Goal: Check status

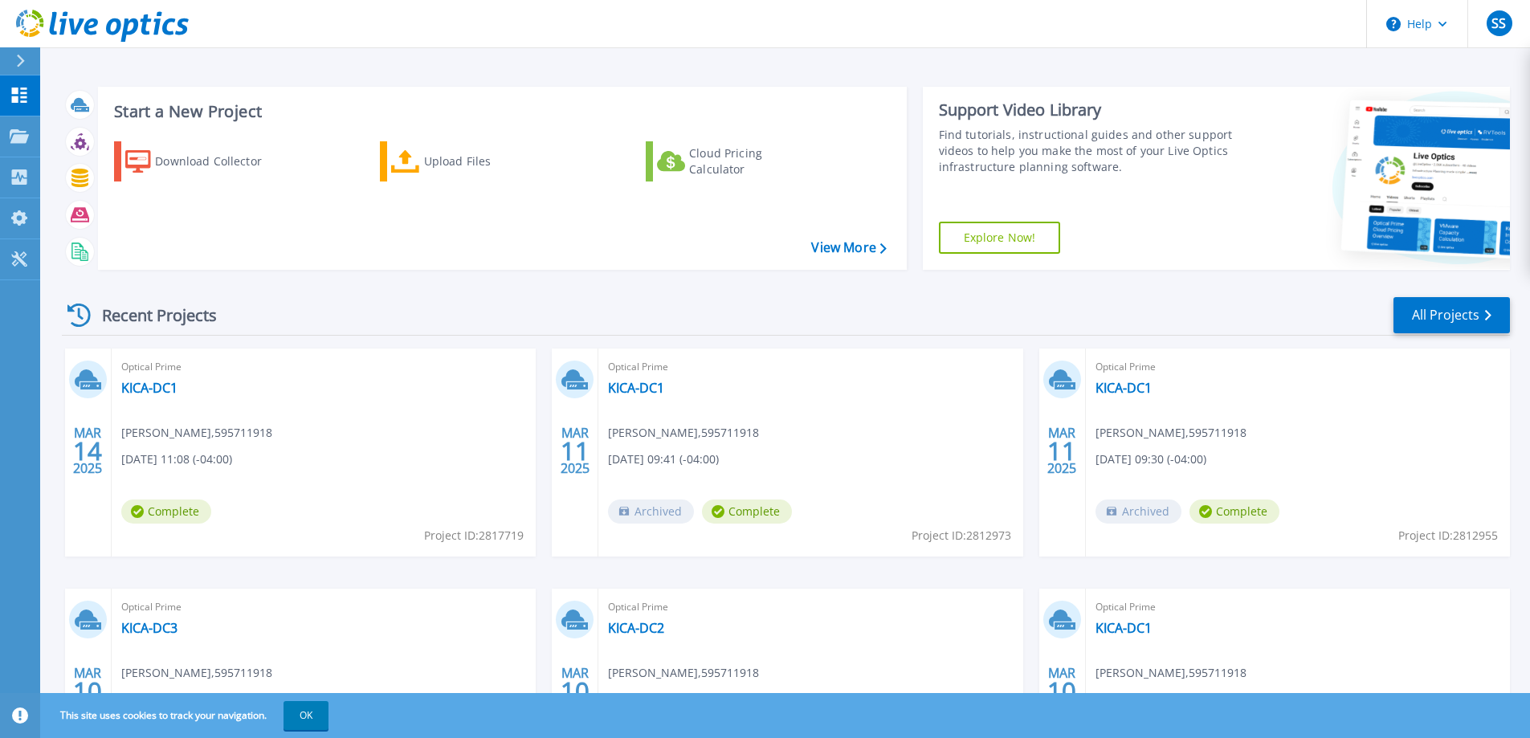
click at [259, 475] on div "Optical Prime KICA-DC1 Satchel Snead , 595711918 03/14/2025, 11:08 (-04:00) Com…" at bounding box center [324, 452] width 424 height 208
click at [141, 381] on link "KICA-DC1" at bounding box center [149, 388] width 56 height 16
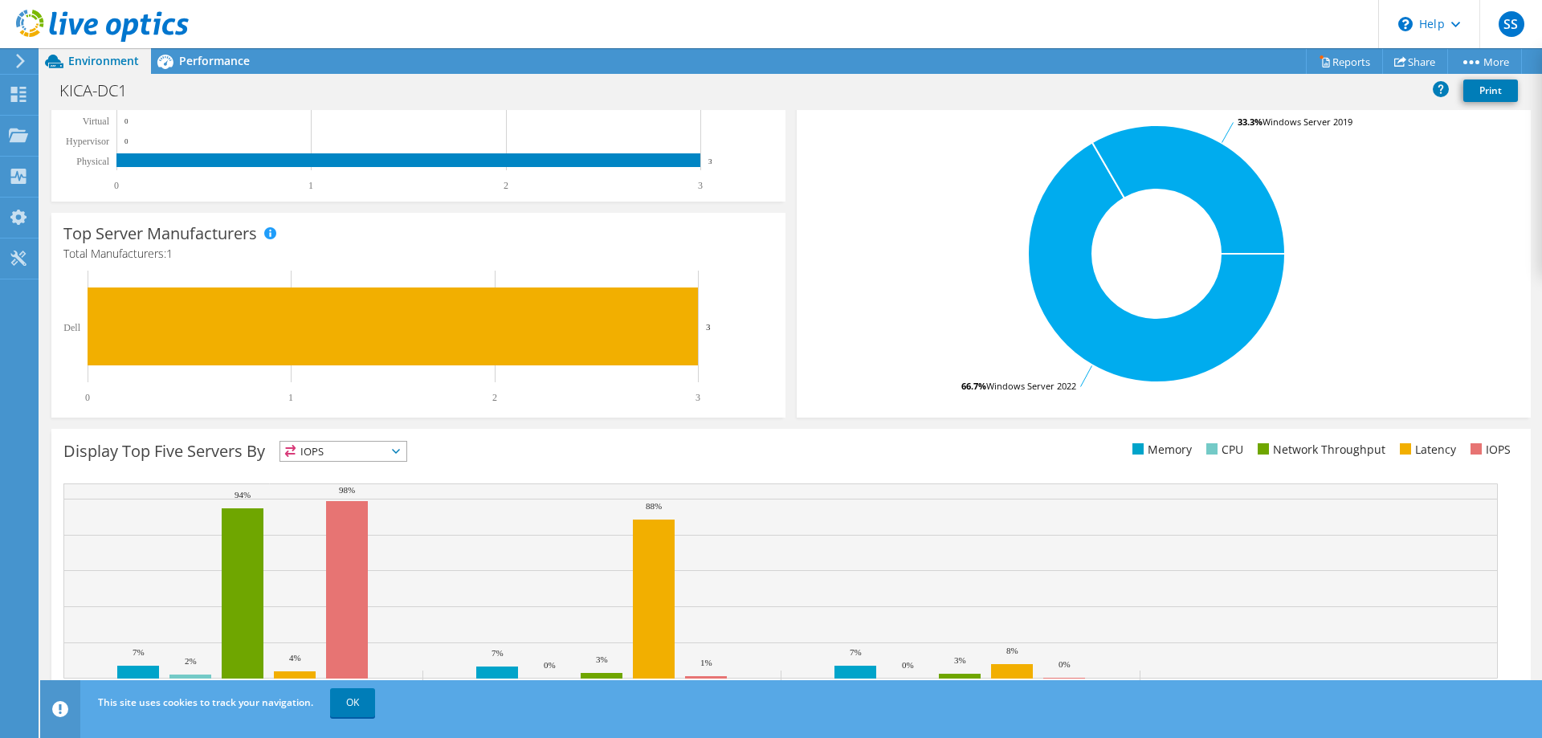
scroll to position [334, 0]
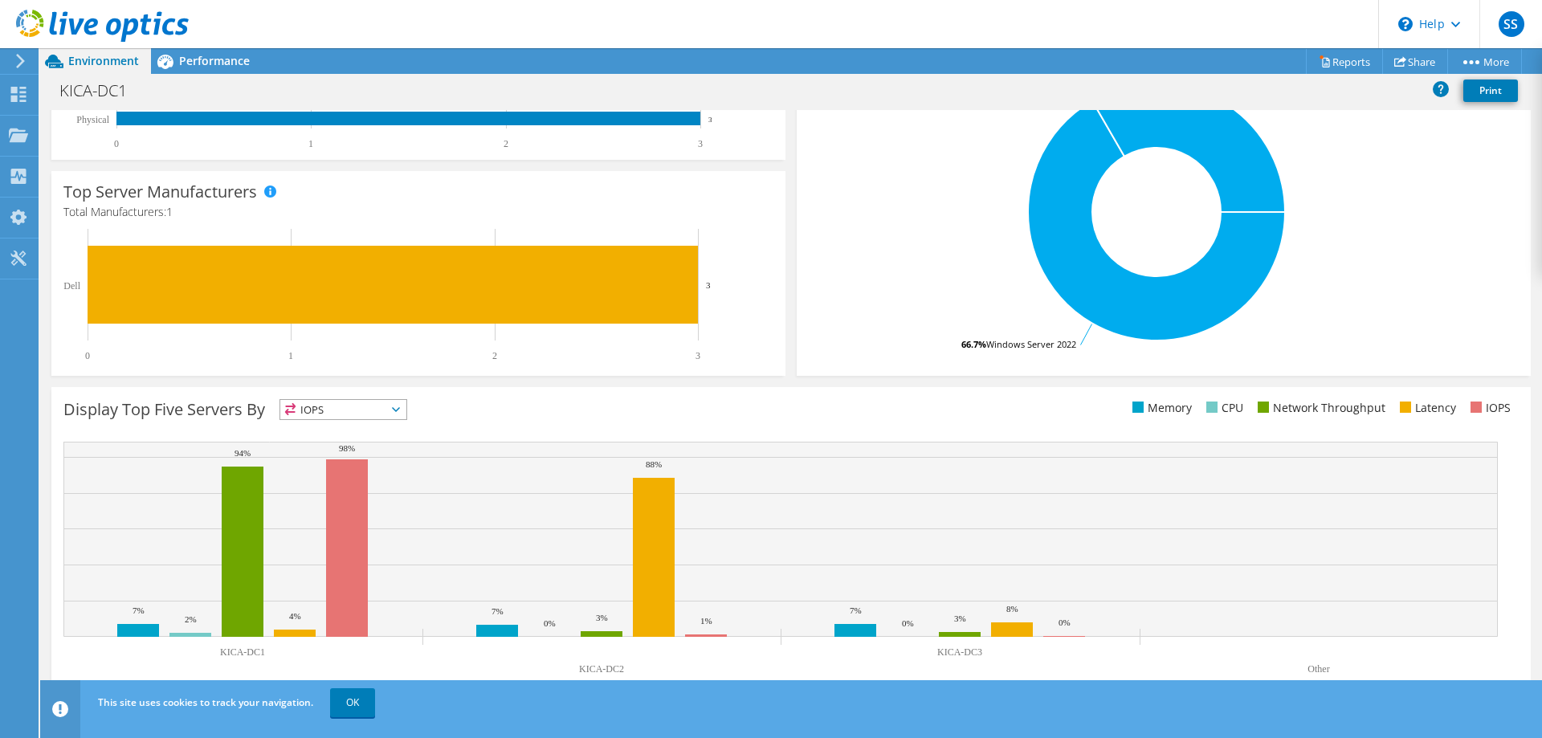
click at [400, 410] on icon at bounding box center [396, 409] width 8 height 5
click at [398, 428] on li "IOPS" at bounding box center [343, 430] width 126 height 22
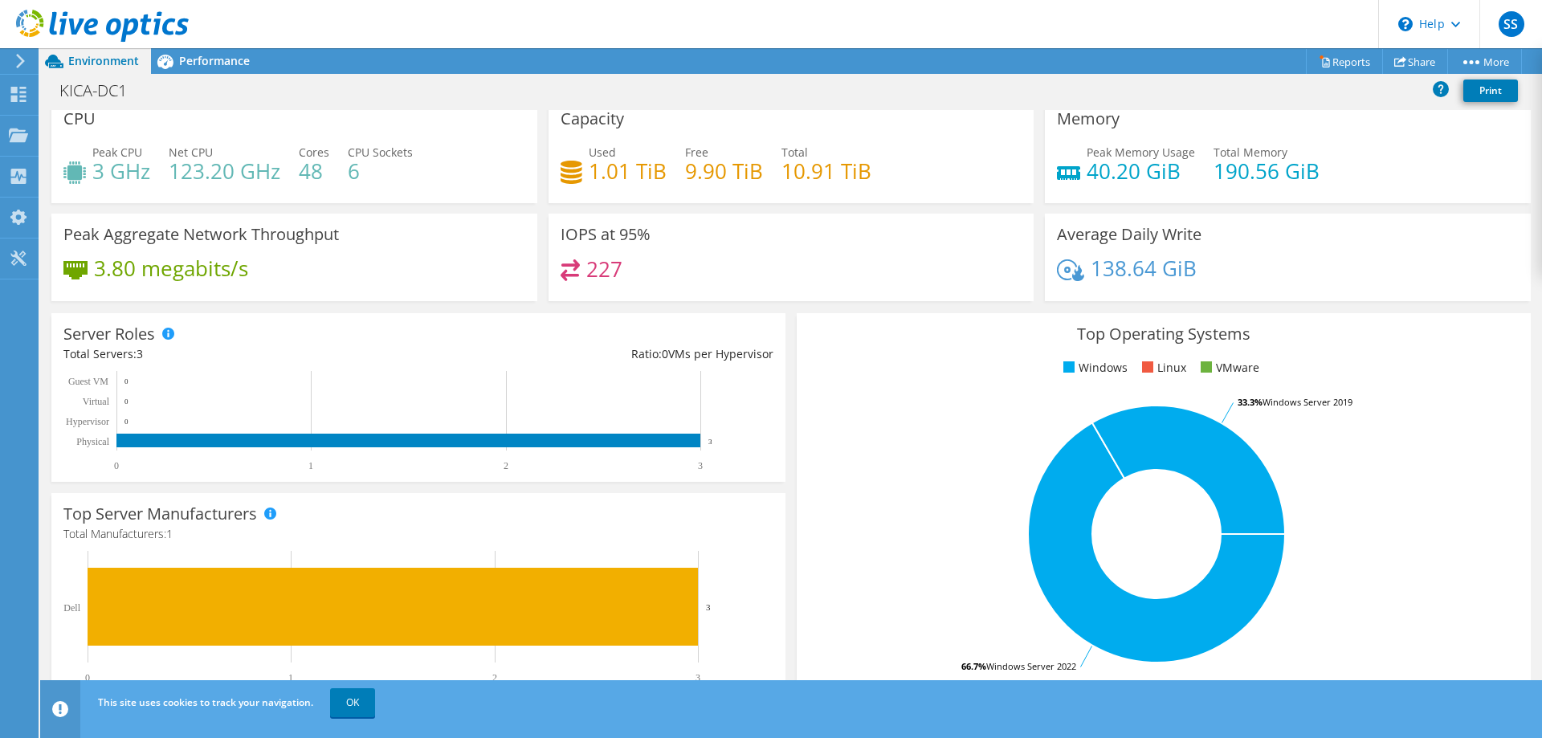
scroll to position [0, 0]
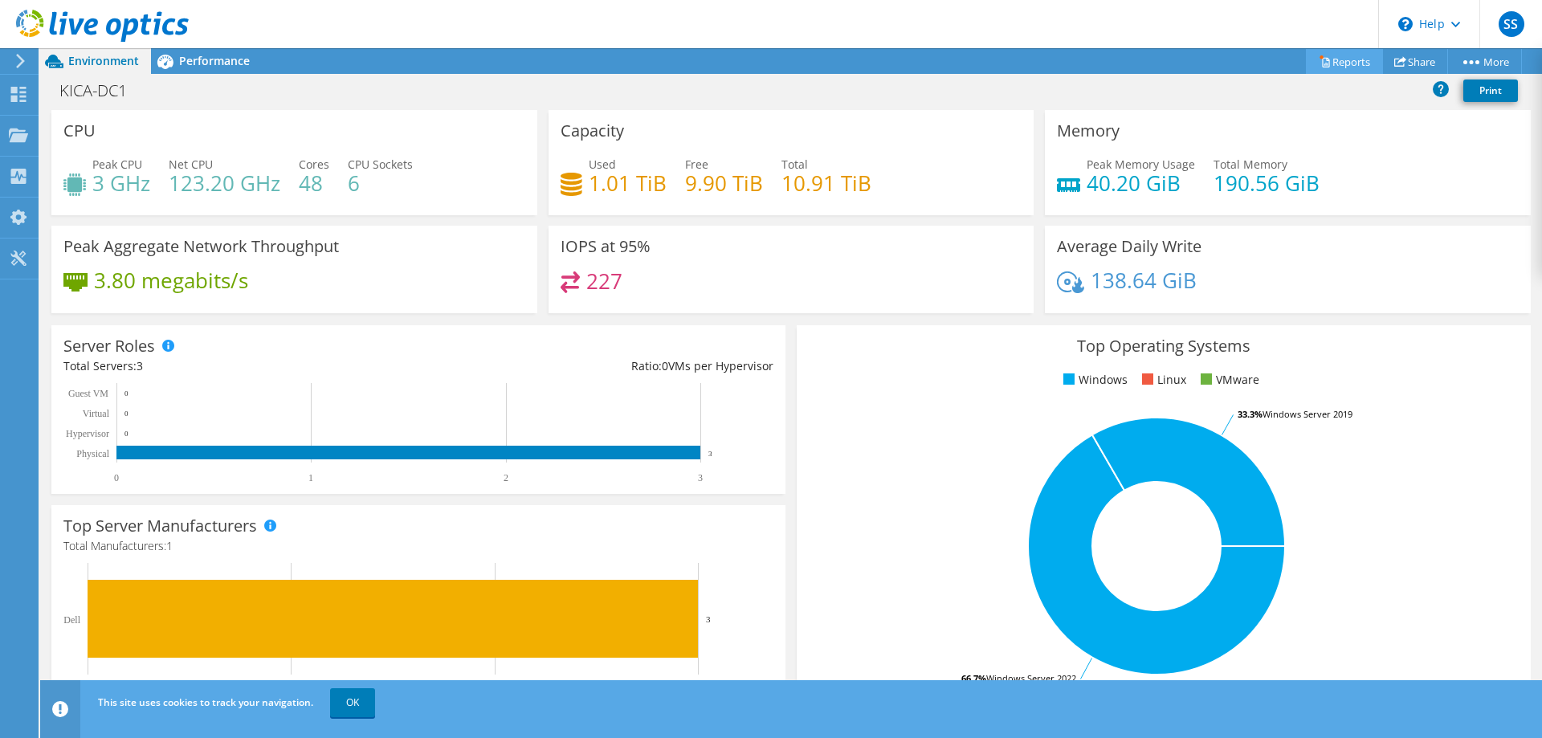
click at [1342, 59] on link "Reports" at bounding box center [1344, 61] width 77 height 25
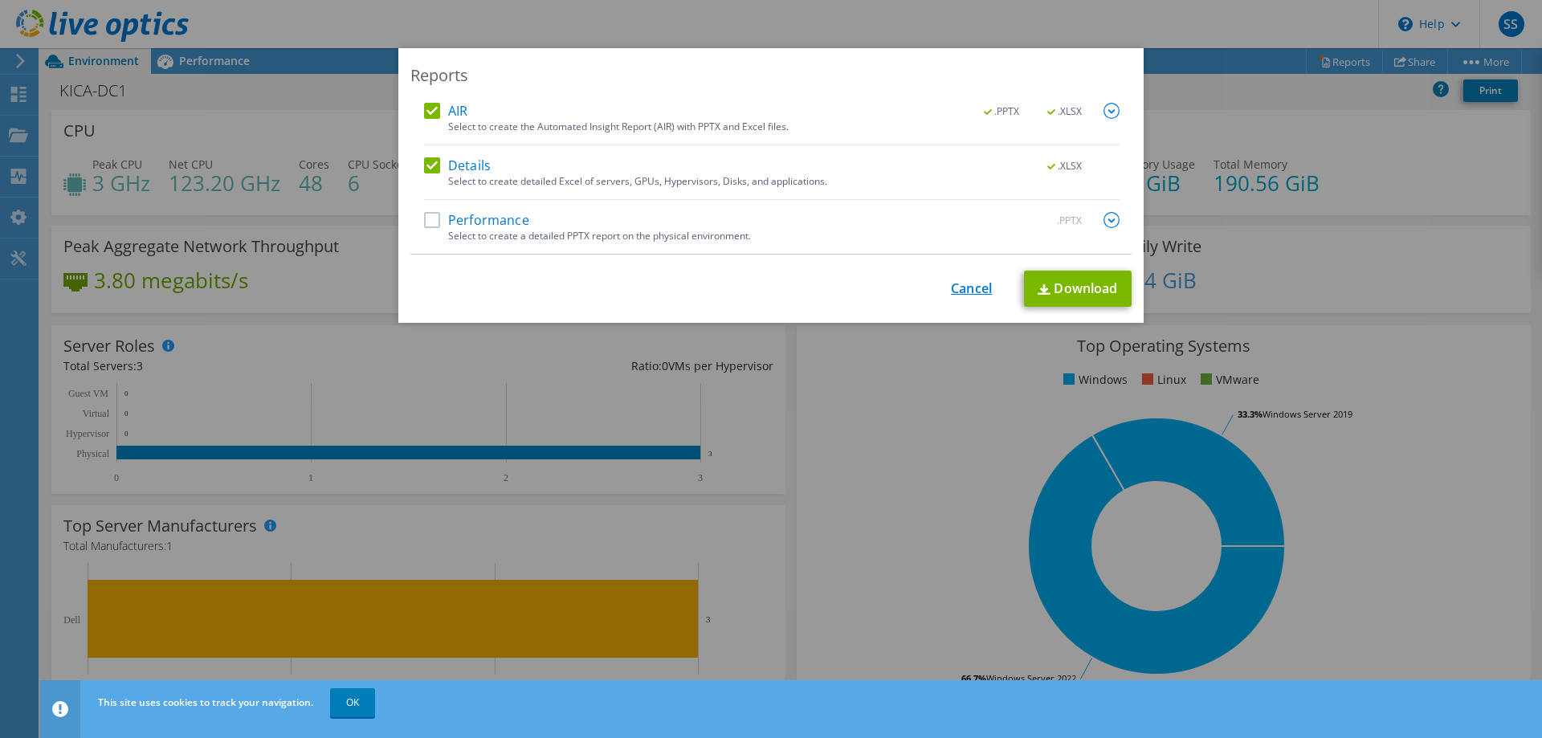
click at [984, 295] on link "Cancel" at bounding box center [971, 288] width 41 height 15
